Goal: Communication & Community: Ask a question

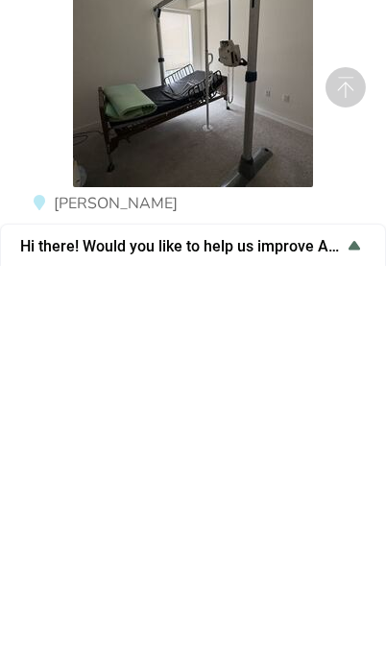
scroll to position [7336, 0]
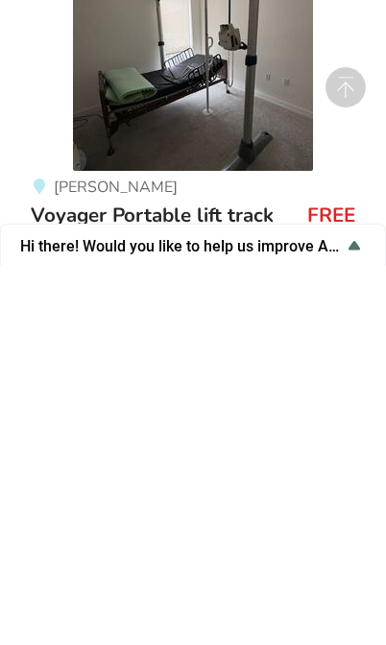
click at [244, 581] on span "Voyager Portable lift track" at bounding box center [152, 594] width 243 height 27
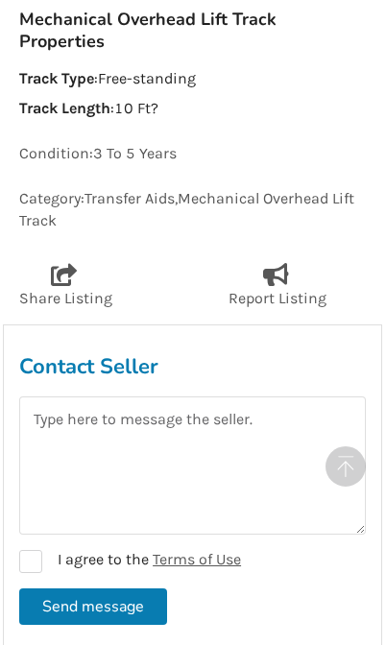
scroll to position [846, 0]
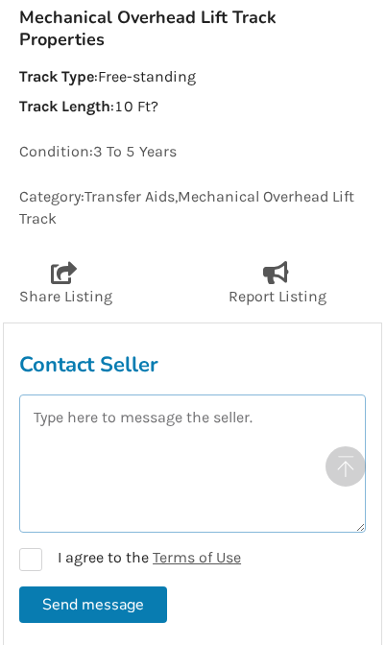
click at [276, 395] on textarea at bounding box center [192, 464] width 347 height 138
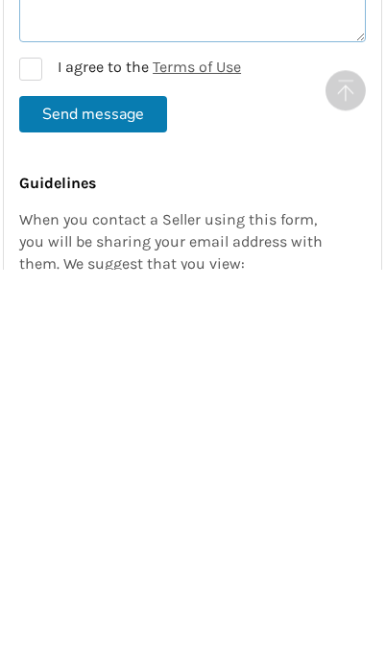
scroll to position [1031, 0]
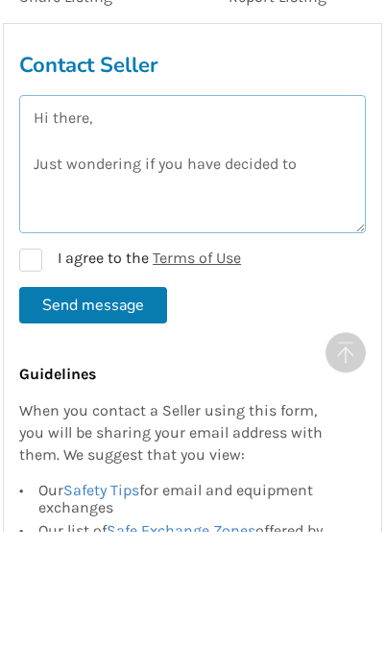
click at [216, 209] on textarea "Hi there, Just wondering if you have decided to" at bounding box center [192, 278] width 347 height 138
click at [343, 209] on textarea "Hi there, Just wondering if you have yet decided to" at bounding box center [192, 278] width 347 height 138
click at [258, 209] on textarea "Hi there, Just wondering if you have yet decided to" at bounding box center [192, 278] width 347 height 138
click at [330, 209] on textarea "Hi there, Just wondering if you have yet decided to" at bounding box center [192, 278] width 347 height 138
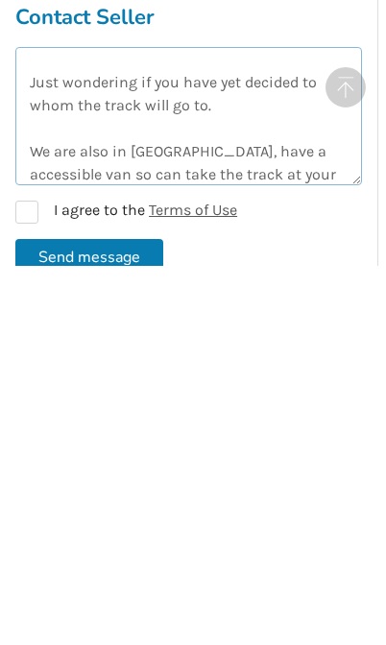
scroll to position [57, 0]
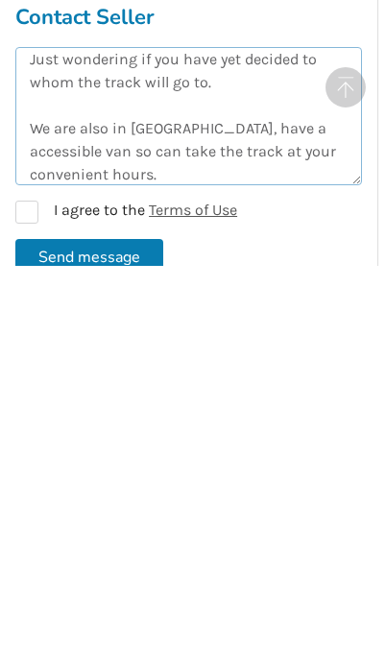
click at [218, 426] on textarea "Hi there, Just wondering if you have yet decided to whom the track will go to. …" at bounding box center [188, 495] width 347 height 138
click at [157, 426] on textarea "Hi there, Just wondering if you have yet decided to whom the track will go to. …" at bounding box center [188, 495] width 347 height 138
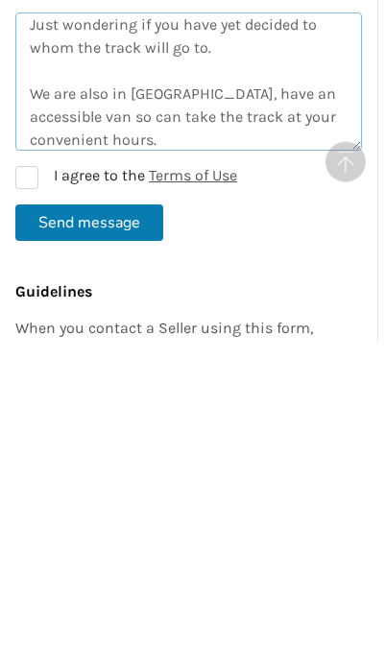
click at [84, 317] on textarea "Hi there, Just wondering if you have yet decided to whom the track will go to. …" at bounding box center [188, 386] width 347 height 138
click at [214, 317] on textarea "Hi there, Just wondering if you have yet decided to whom the track will go to. …" at bounding box center [188, 386] width 347 height 138
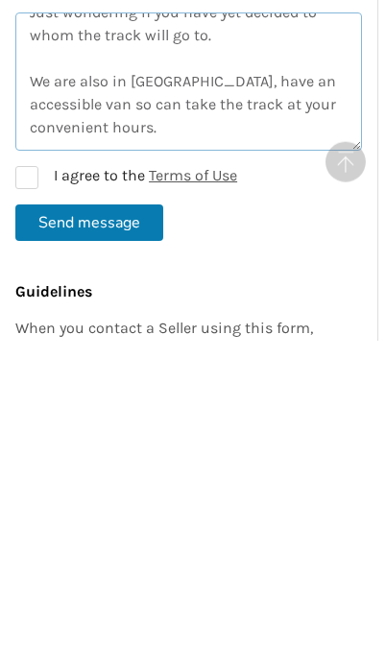
scroll to position [115, 0]
click at [261, 317] on textarea "Hi there, Just wondering if you have yet decided to whom the track will go to. …" at bounding box center [188, 386] width 347 height 138
click at [264, 317] on textarea "Hi there, Just wondering if you have yet decided to whom the track will go to. …" at bounding box center [188, 386] width 347 height 138
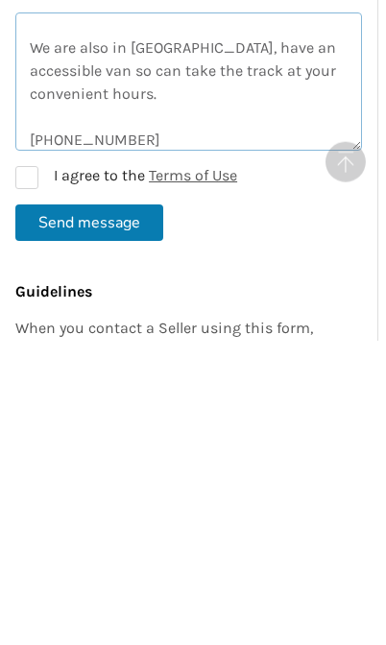
scroll to position [126, 0]
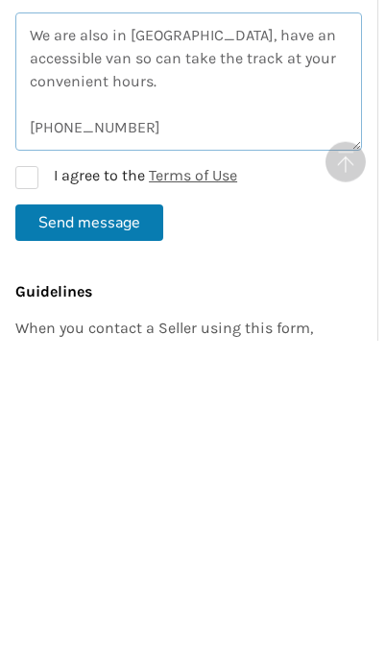
click at [228, 317] on textarea "Hi there, Just wondering if you have yet decided to whom the track will go to. …" at bounding box center [188, 386] width 347 height 138
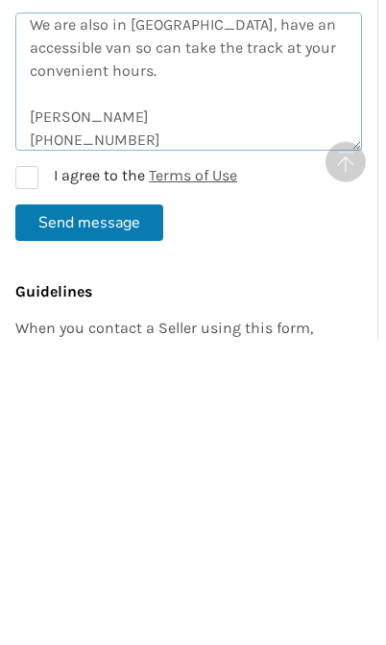
type textarea "Hi there, Just wondering if you have yet decided to whom the track will go to. …"
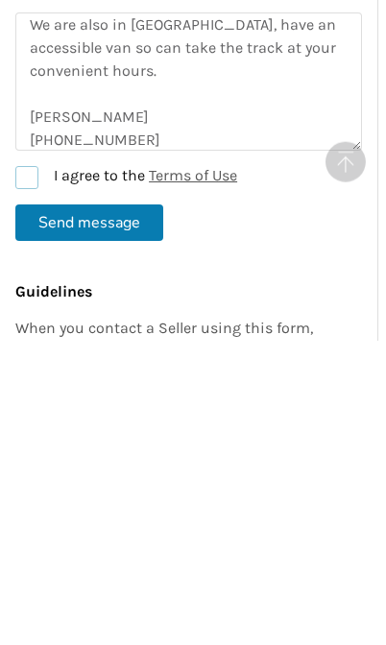
click at [36, 470] on label "I agree to the Terms of Use" at bounding box center [126, 481] width 222 height 23
checkbox input "true"
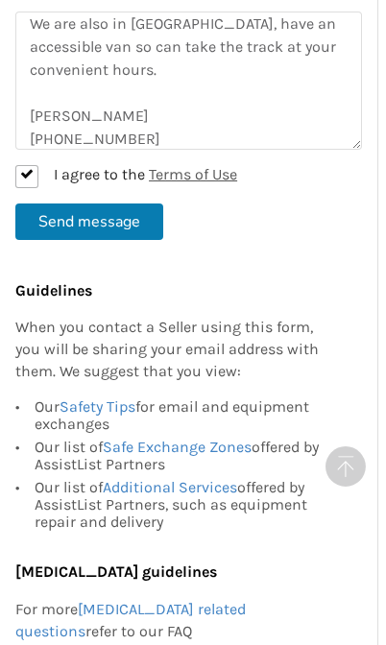
click at [118, 204] on button "Send message" at bounding box center [89, 222] width 148 height 36
checkbox input "false"
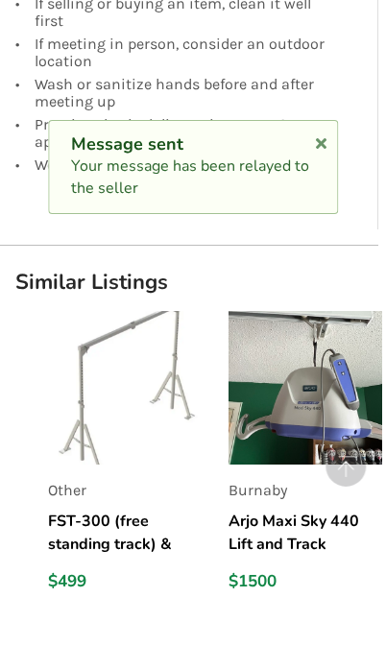
scroll to position [1915, 4]
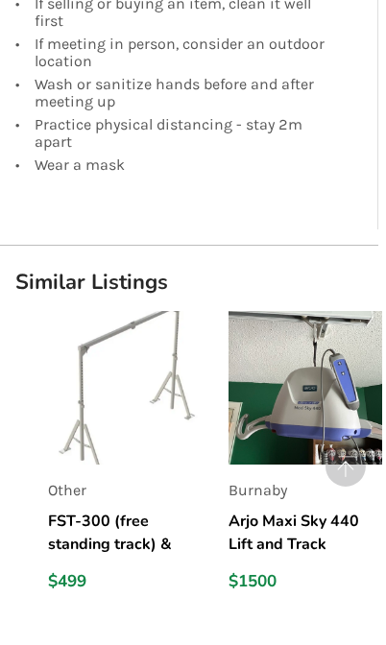
click at [83, 338] on img at bounding box center [125, 388] width 154 height 154
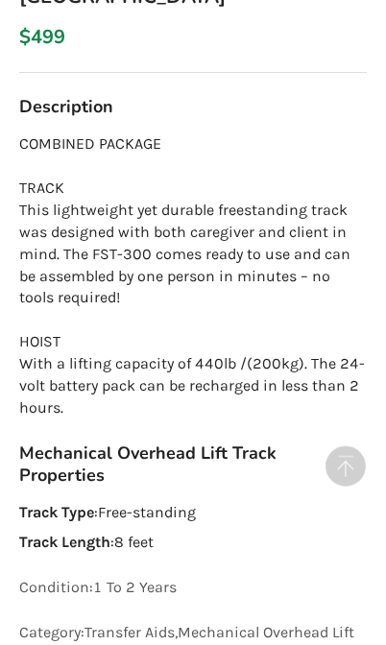
scroll to position [785, 0]
